Goal: Navigation & Orientation: Go to known website

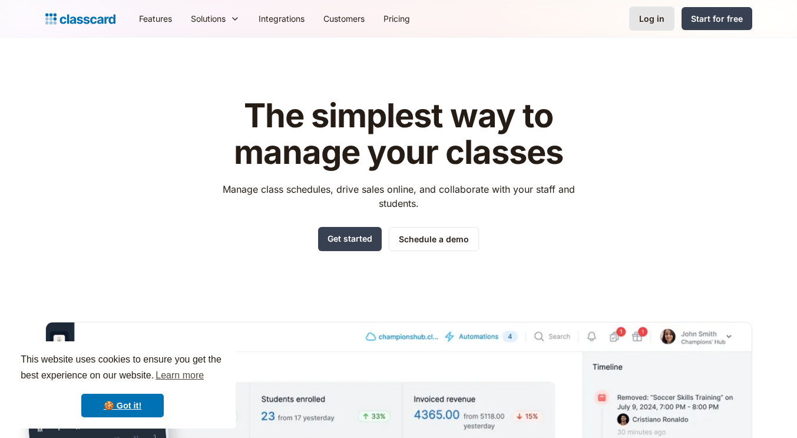
click at [649, 16] on div "Log in" at bounding box center [651, 18] width 25 height 12
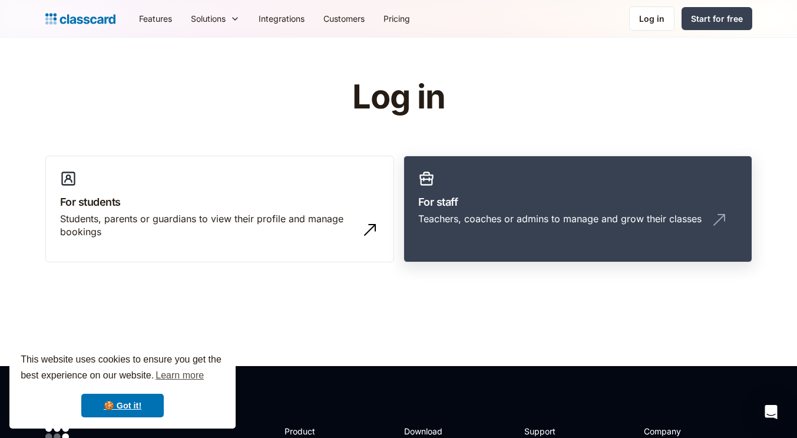
click at [460, 203] on h3 "For staff" at bounding box center [577, 202] width 319 height 16
